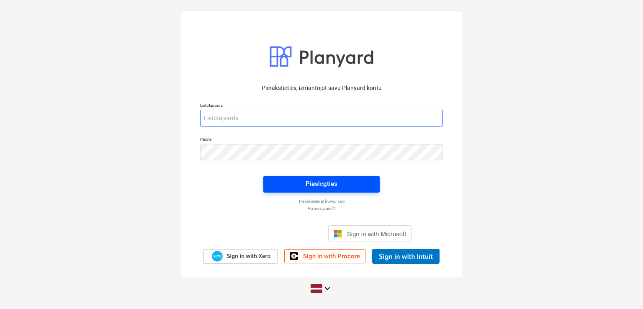
type input "[PERSON_NAME][EMAIL_ADDRESS][DOMAIN_NAME]"
click at [312, 182] on div "Pieslēgties" at bounding box center [321, 183] width 32 height 11
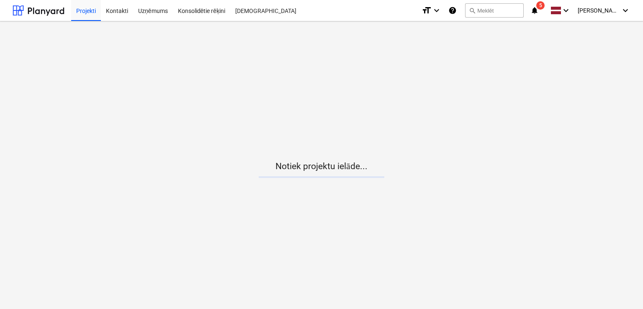
click at [536, 10] on icon "notifications" at bounding box center [534, 10] width 8 height 10
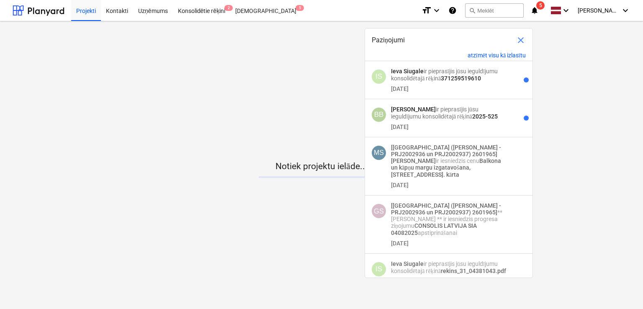
click at [520, 39] on span "close" at bounding box center [520, 40] width 10 height 10
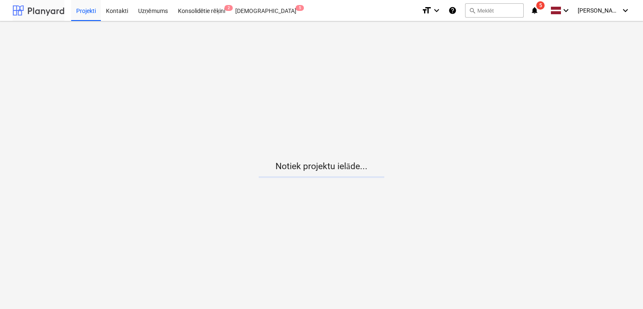
click at [43, 10] on div at bounding box center [39, 10] width 52 height 21
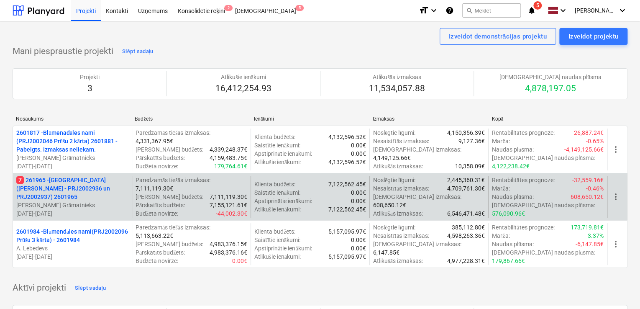
click at [74, 185] on p "7 261965 - [GEOGRAPHIC_DATA] ([PERSON_NAME] - PRJ2002936 un PRJ2002937) 2601965" at bounding box center [72, 188] width 112 height 25
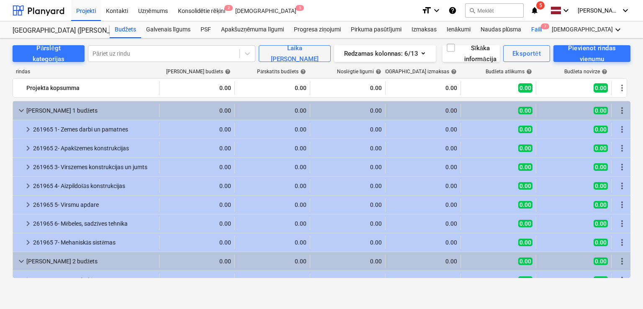
click at [538, 29] on div "Faili 7" at bounding box center [536, 29] width 21 height 17
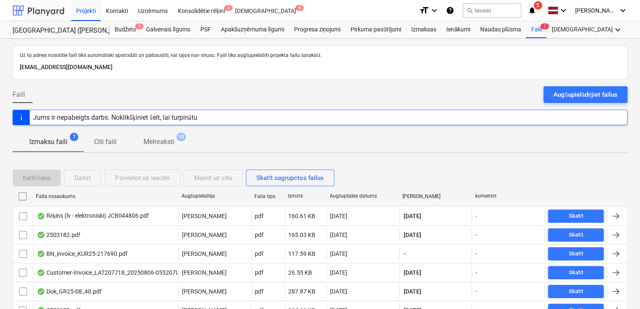
click at [51, 12] on div at bounding box center [39, 10] width 52 height 21
